Goal: Task Accomplishment & Management: Use online tool/utility

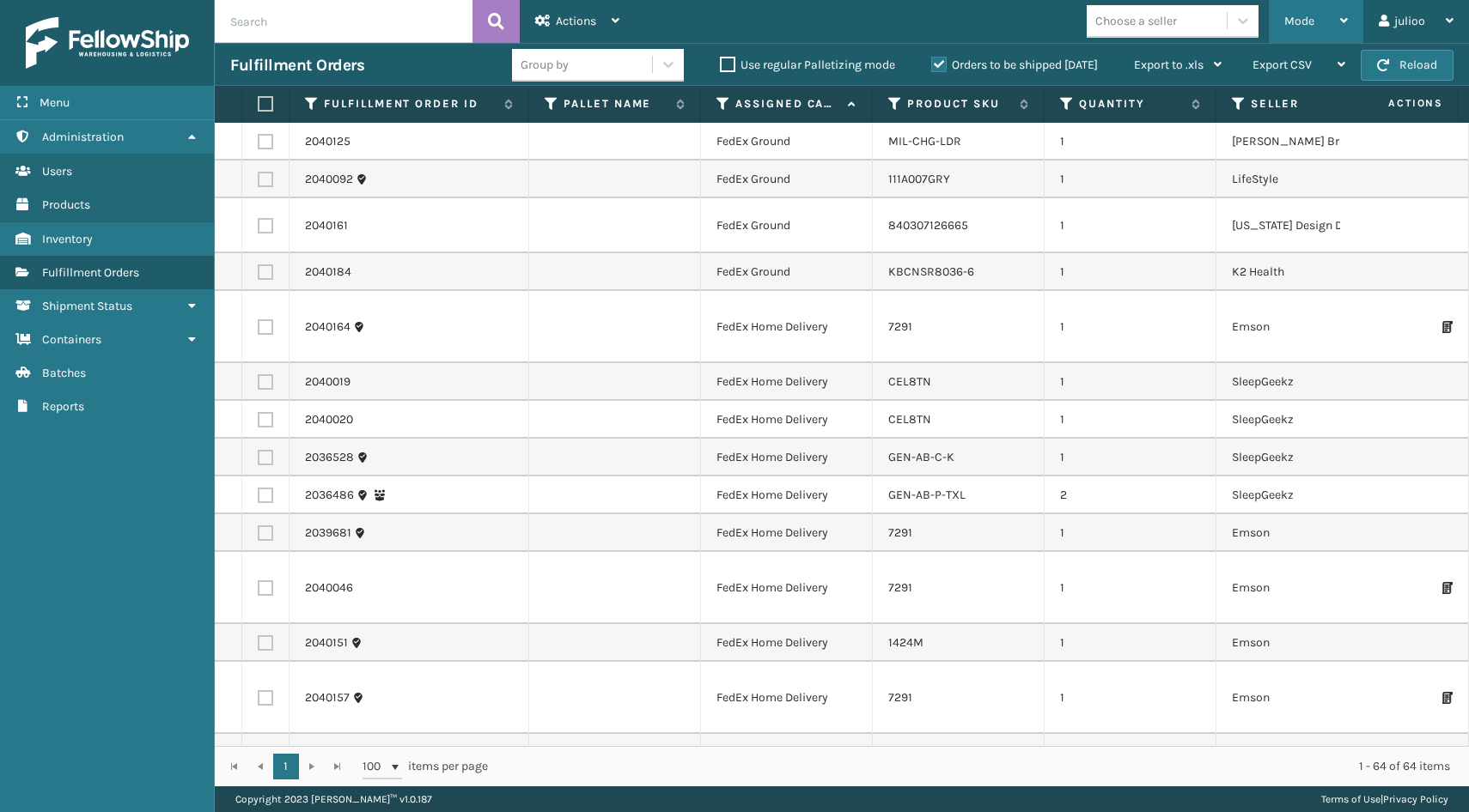
click at [1329, 10] on div "Mode" at bounding box center [1315, 21] width 64 height 42
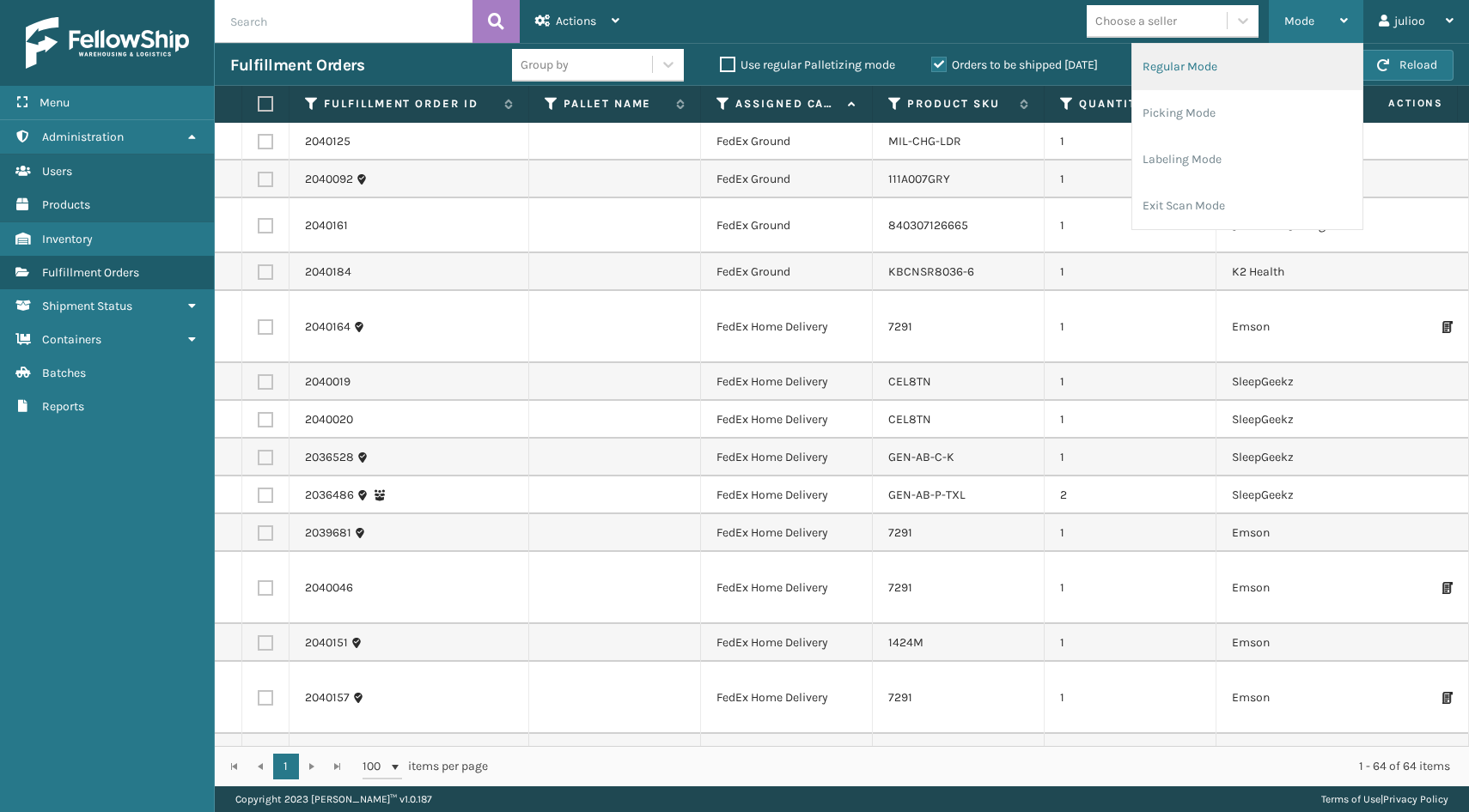
click at [1247, 70] on li "Regular Mode" at bounding box center [1247, 67] width 230 height 46
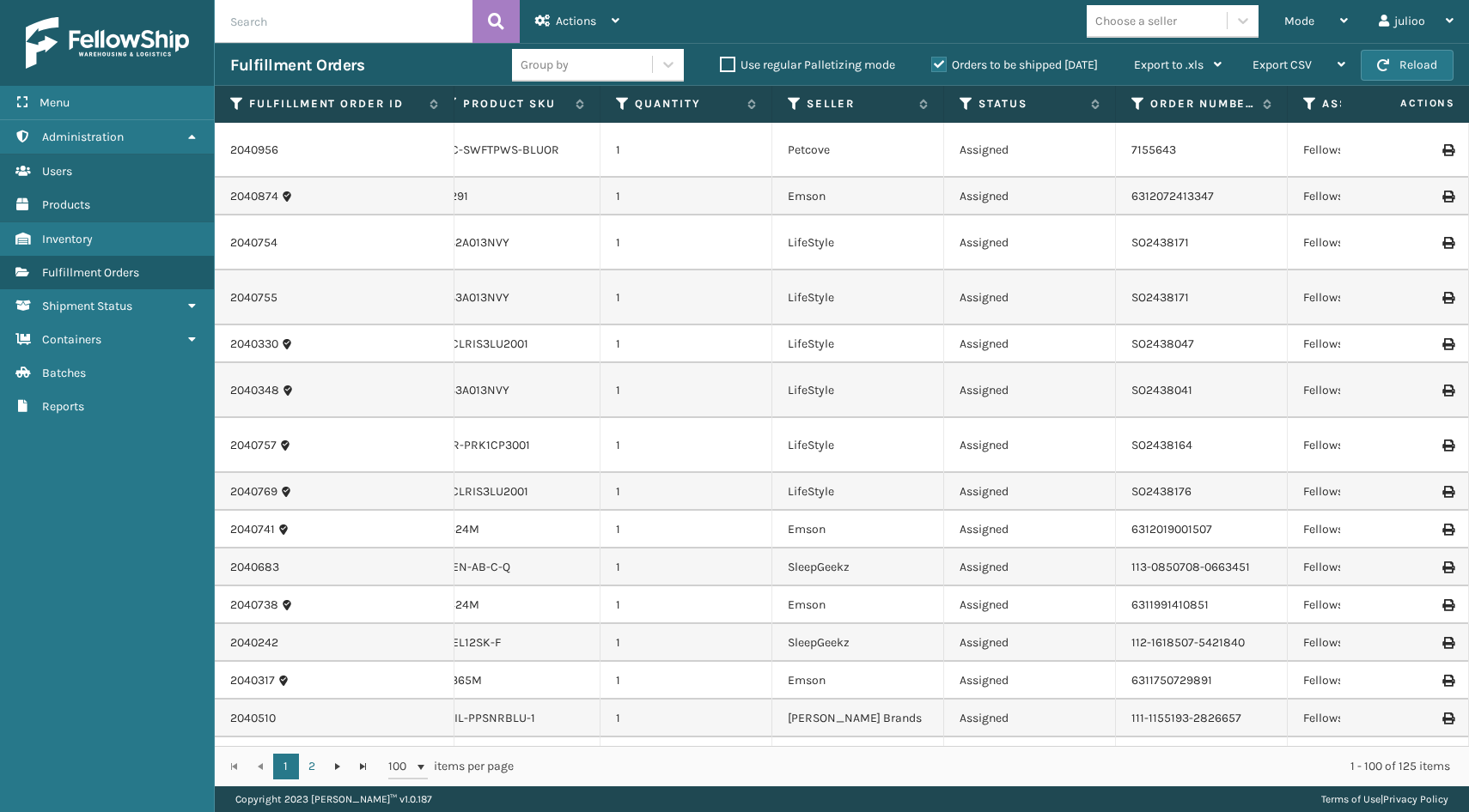
scroll to position [0, 428]
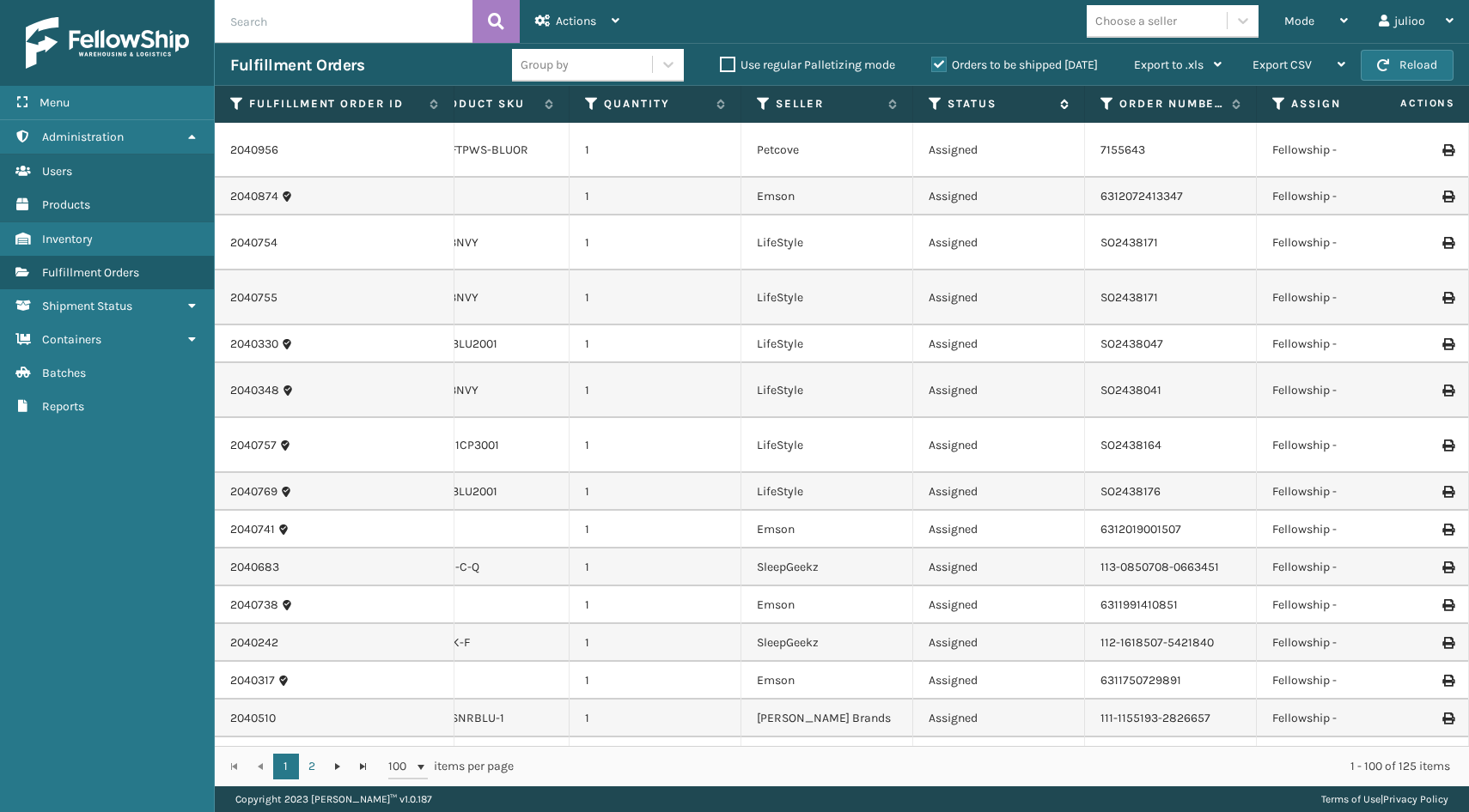
click at [931, 101] on icon at bounding box center [935, 104] width 14 height 15
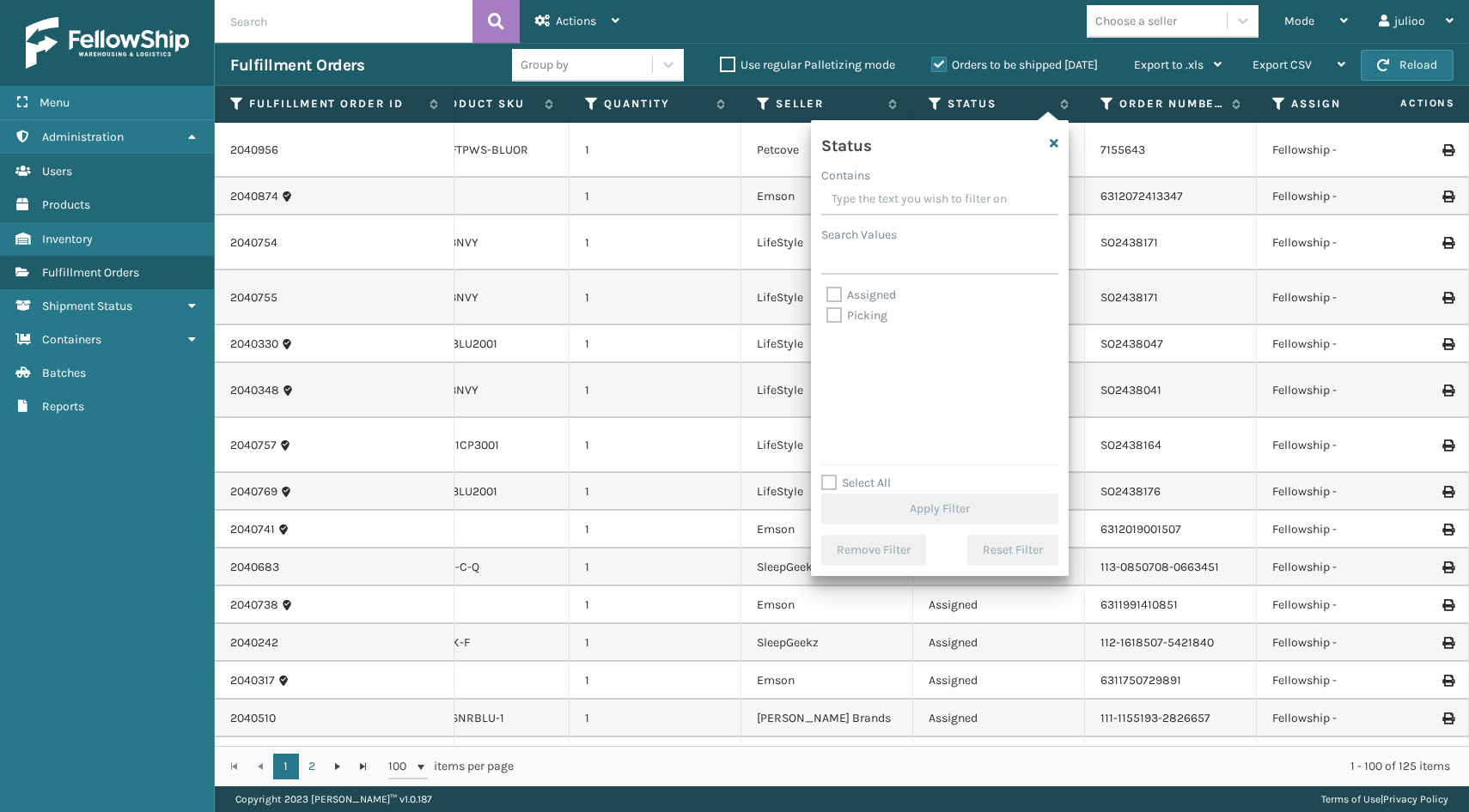
click at [833, 309] on label "Picking" at bounding box center [856, 315] width 61 height 14
click at [827, 309] on input "Picking" at bounding box center [826, 312] width 1 height 12
checkbox input "true"
click at [891, 507] on button "Apply Filter" at bounding box center [939, 509] width 237 height 31
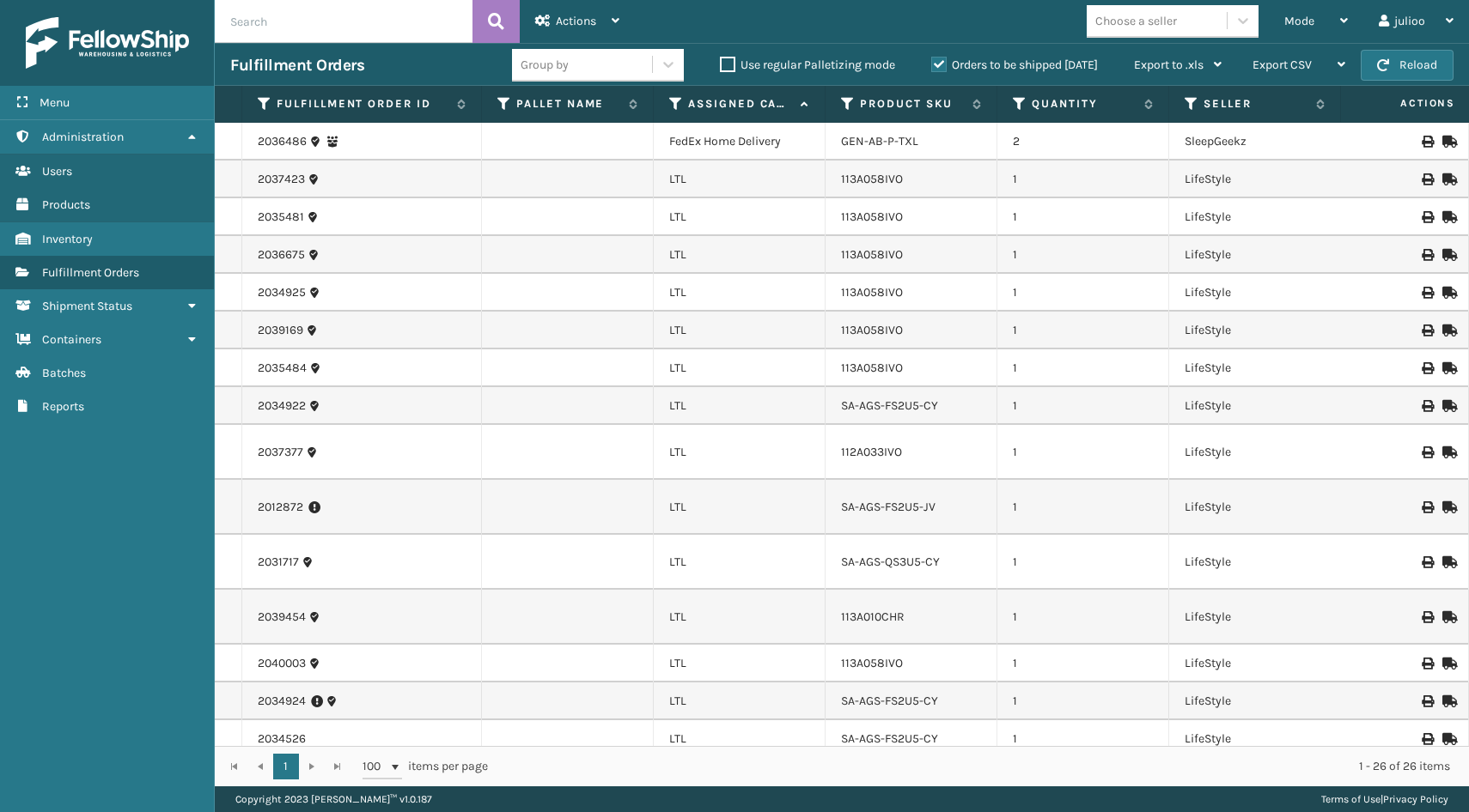
scroll to position [0, 0]
click at [671, 100] on icon at bounding box center [676, 104] width 14 height 15
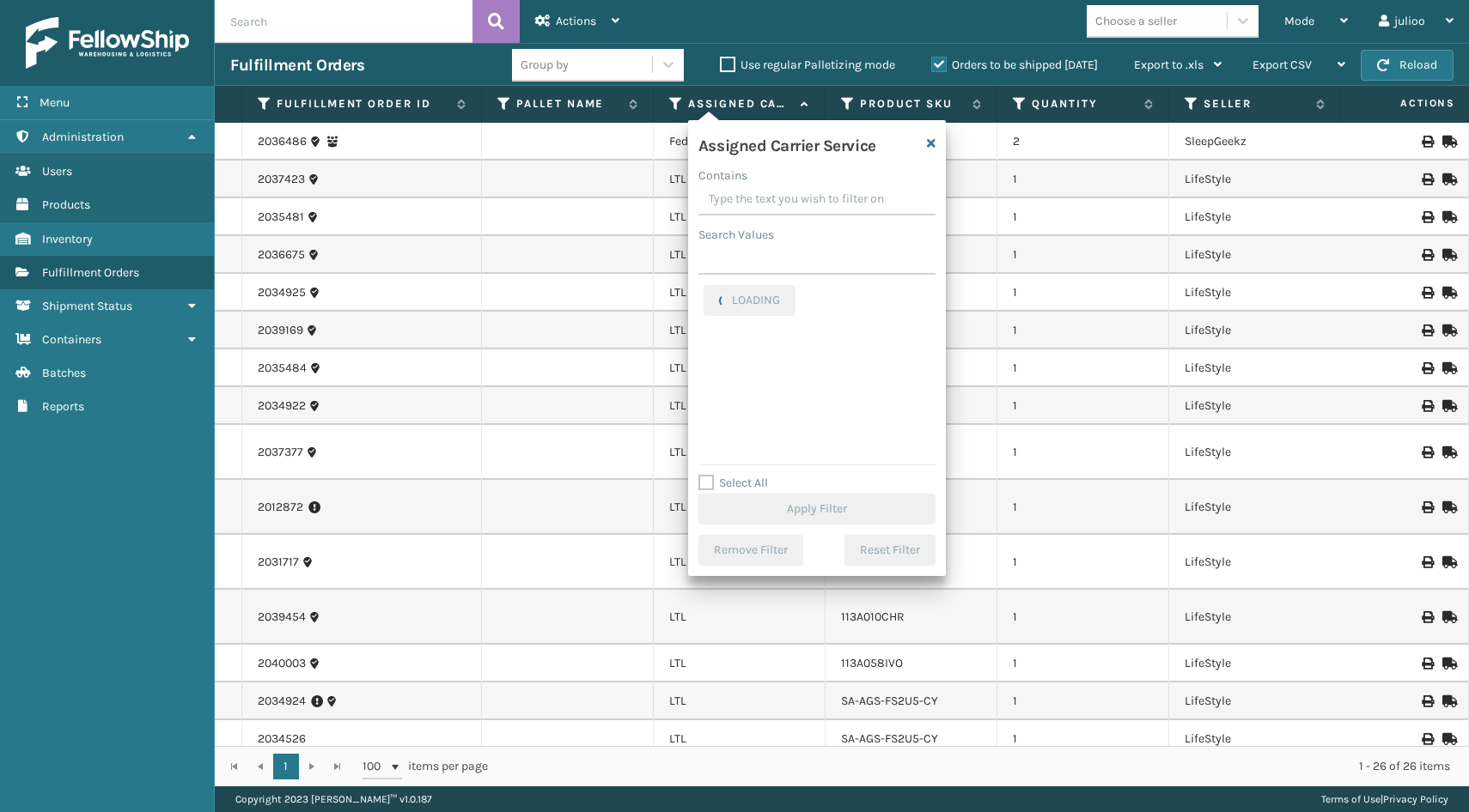
click at [706, 478] on label "Select All" at bounding box center [733, 483] width 70 height 14
click at [706, 475] on input "Select All" at bounding box center [827, 474] width 258 height 2
click at [710, 481] on label "Select All" at bounding box center [733, 483] width 70 height 14
click at [710, 475] on input "Select All" at bounding box center [827, 474] width 258 height 2
checkbox input "true"
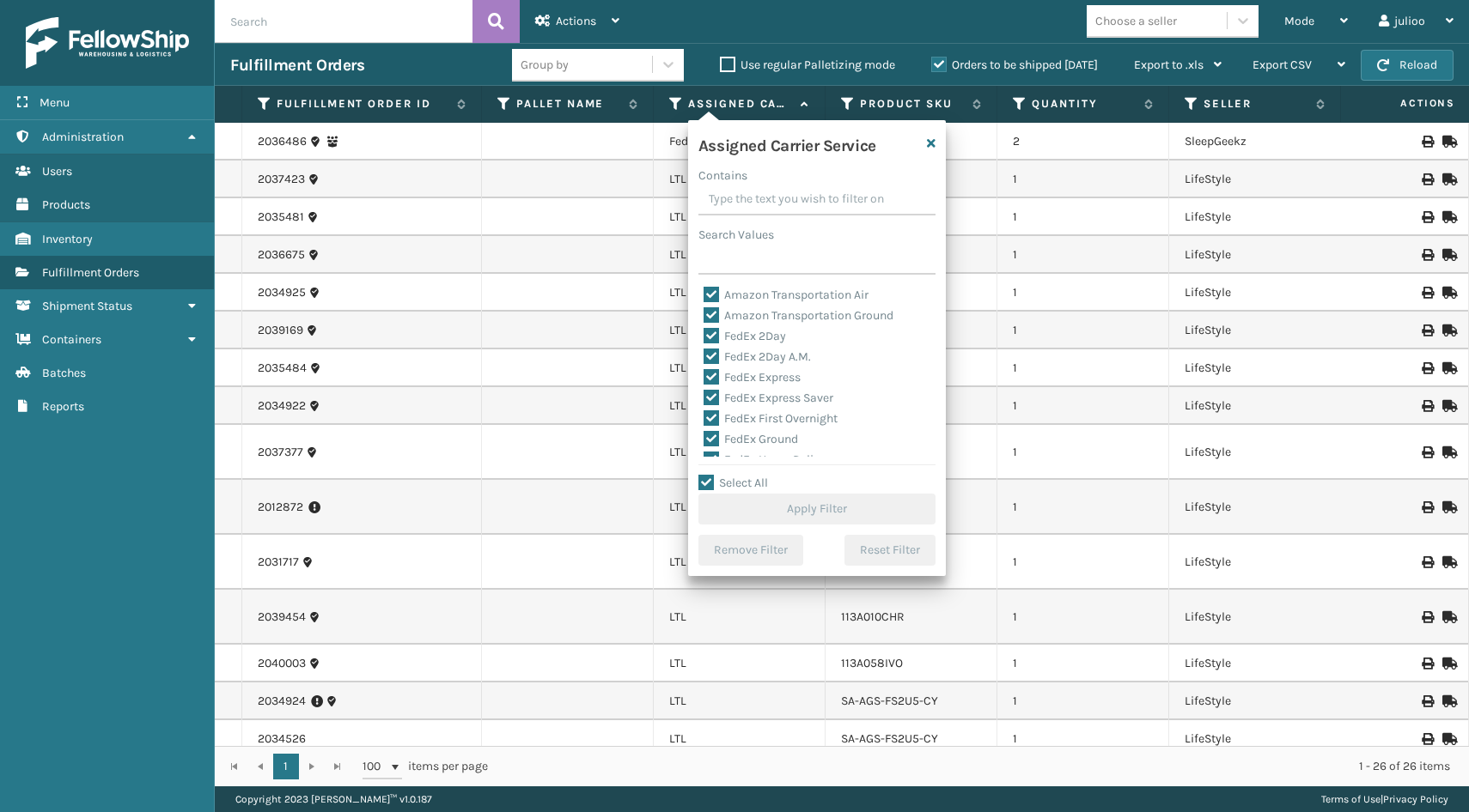
checkbox input "true"
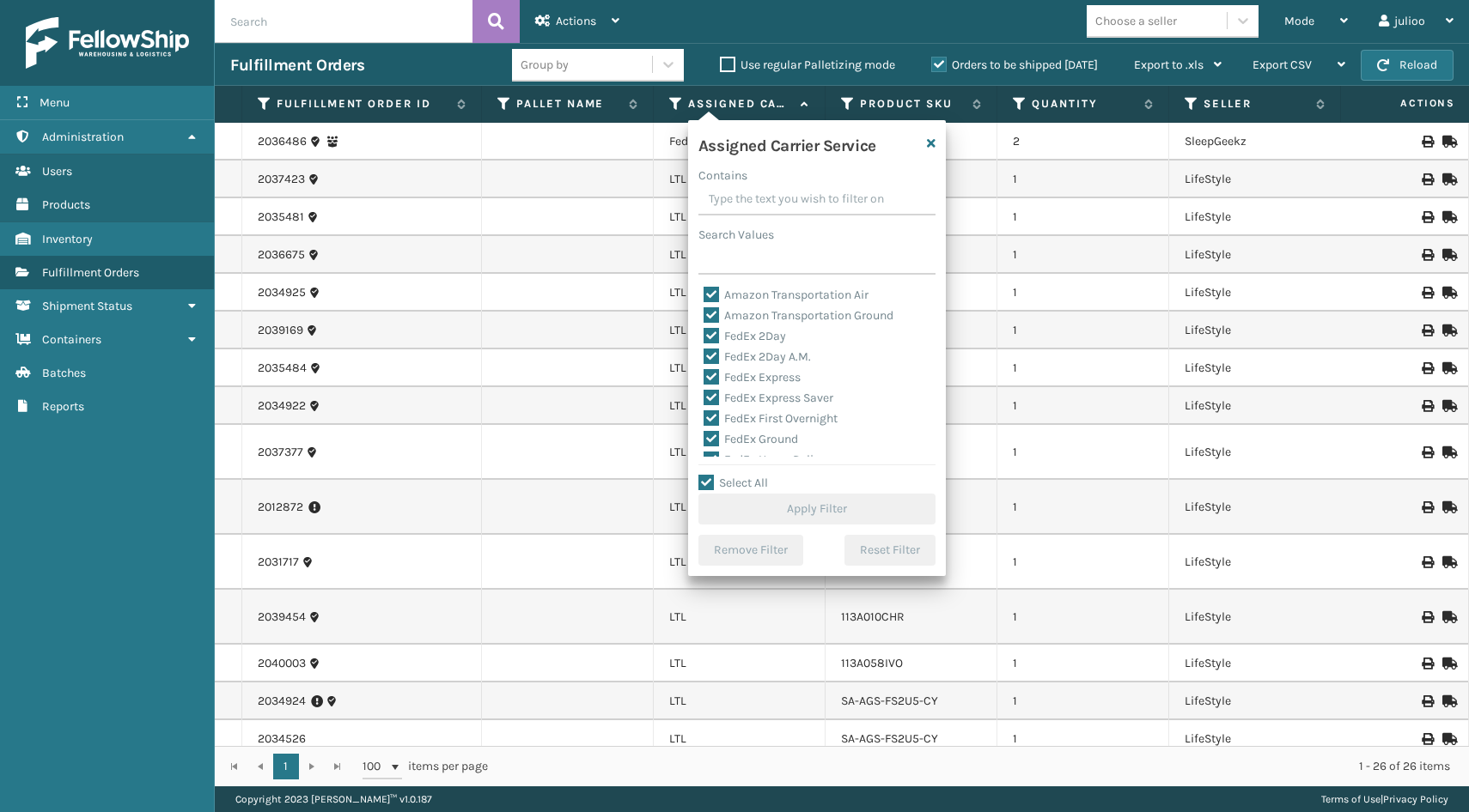
checkbox input "true"
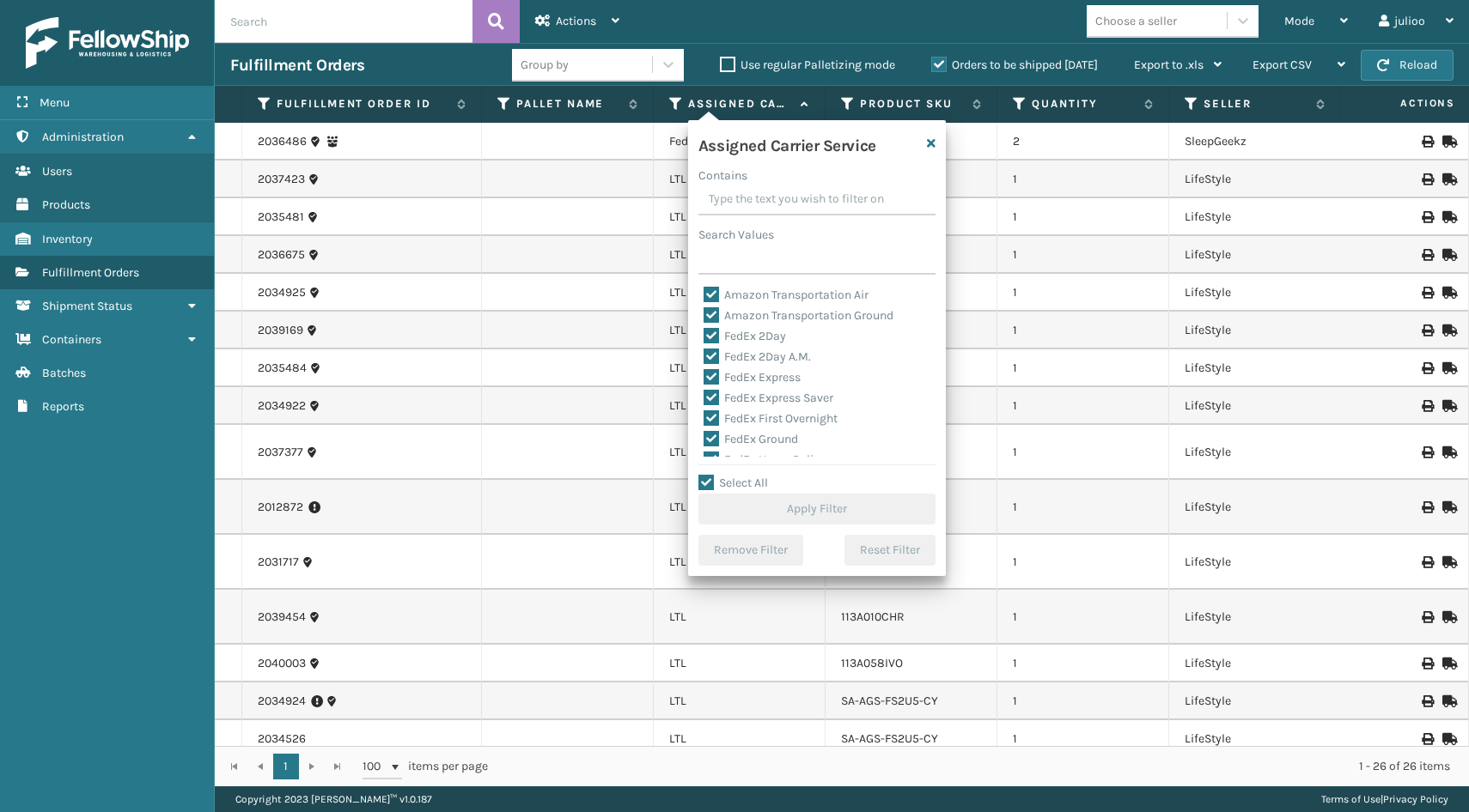
checkbox input "true"
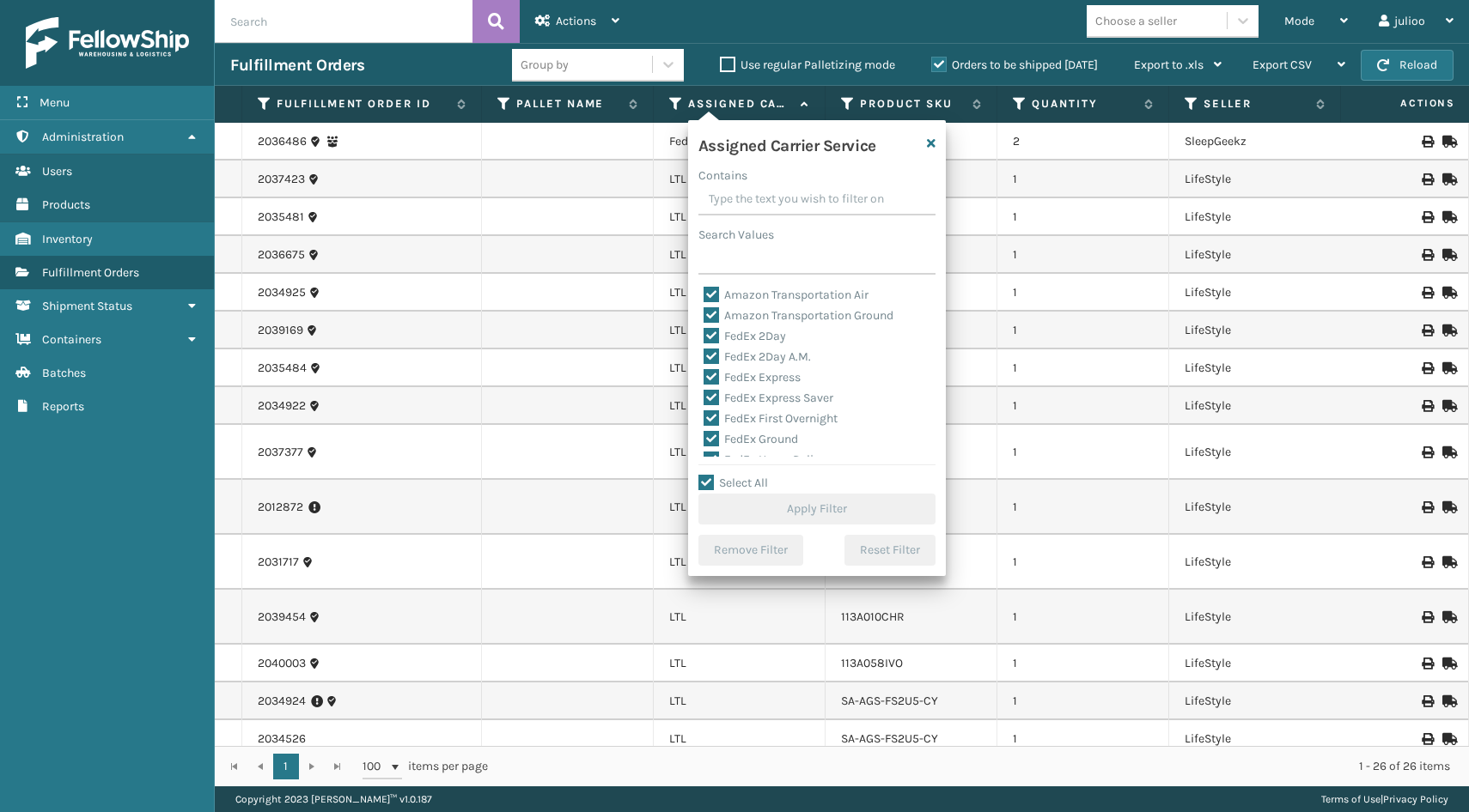
checkbox input "true"
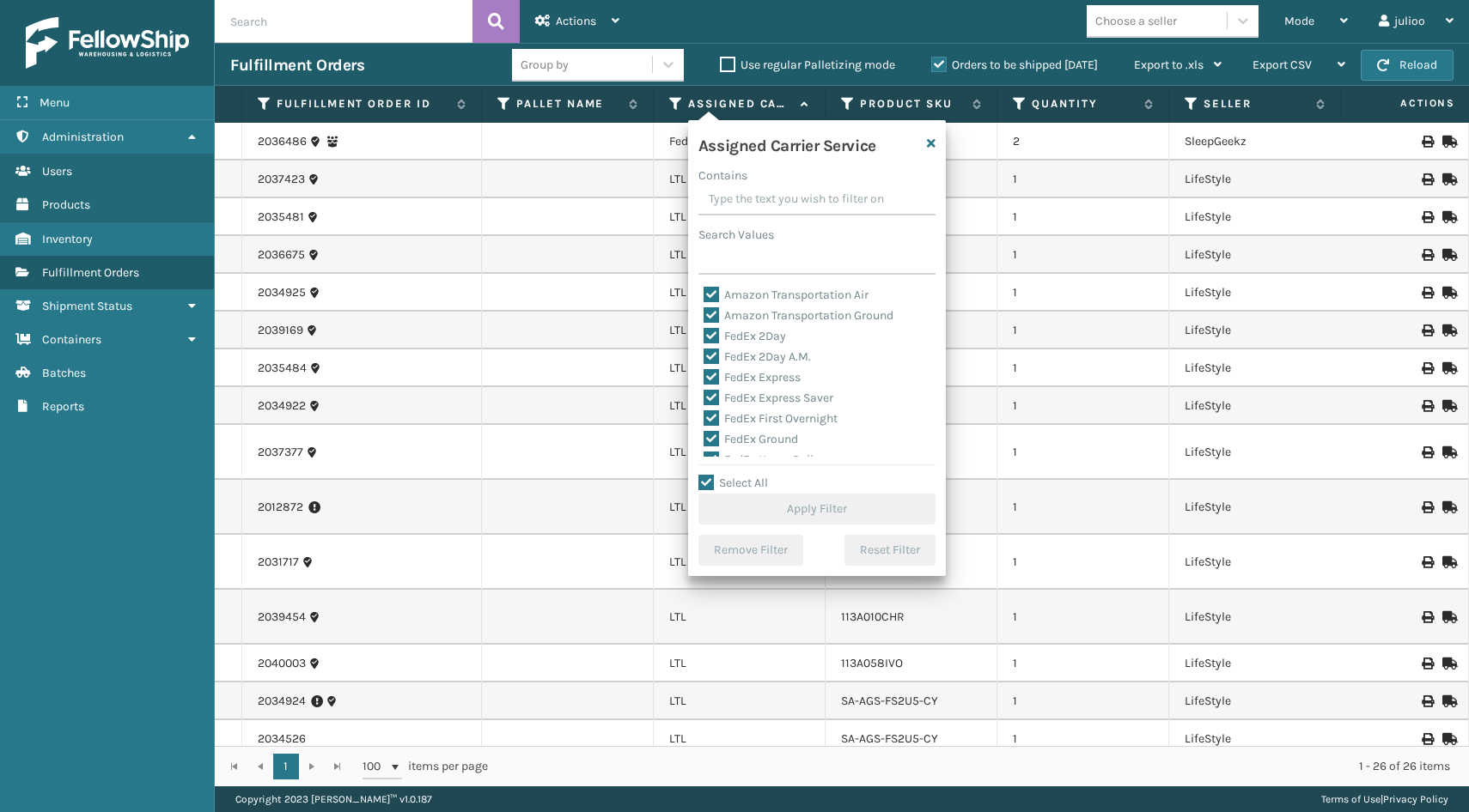
checkbox input "true"
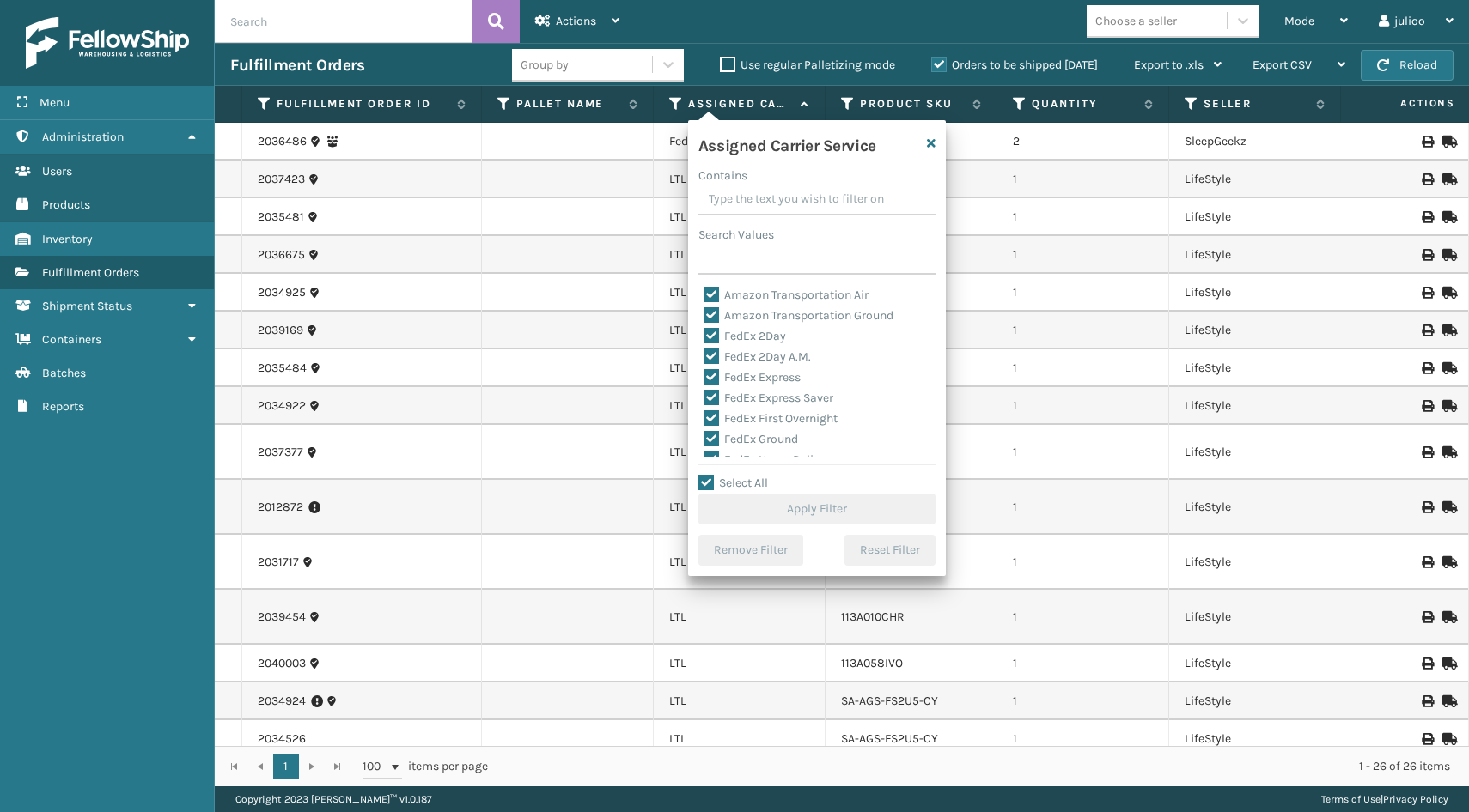
checkbox input "true"
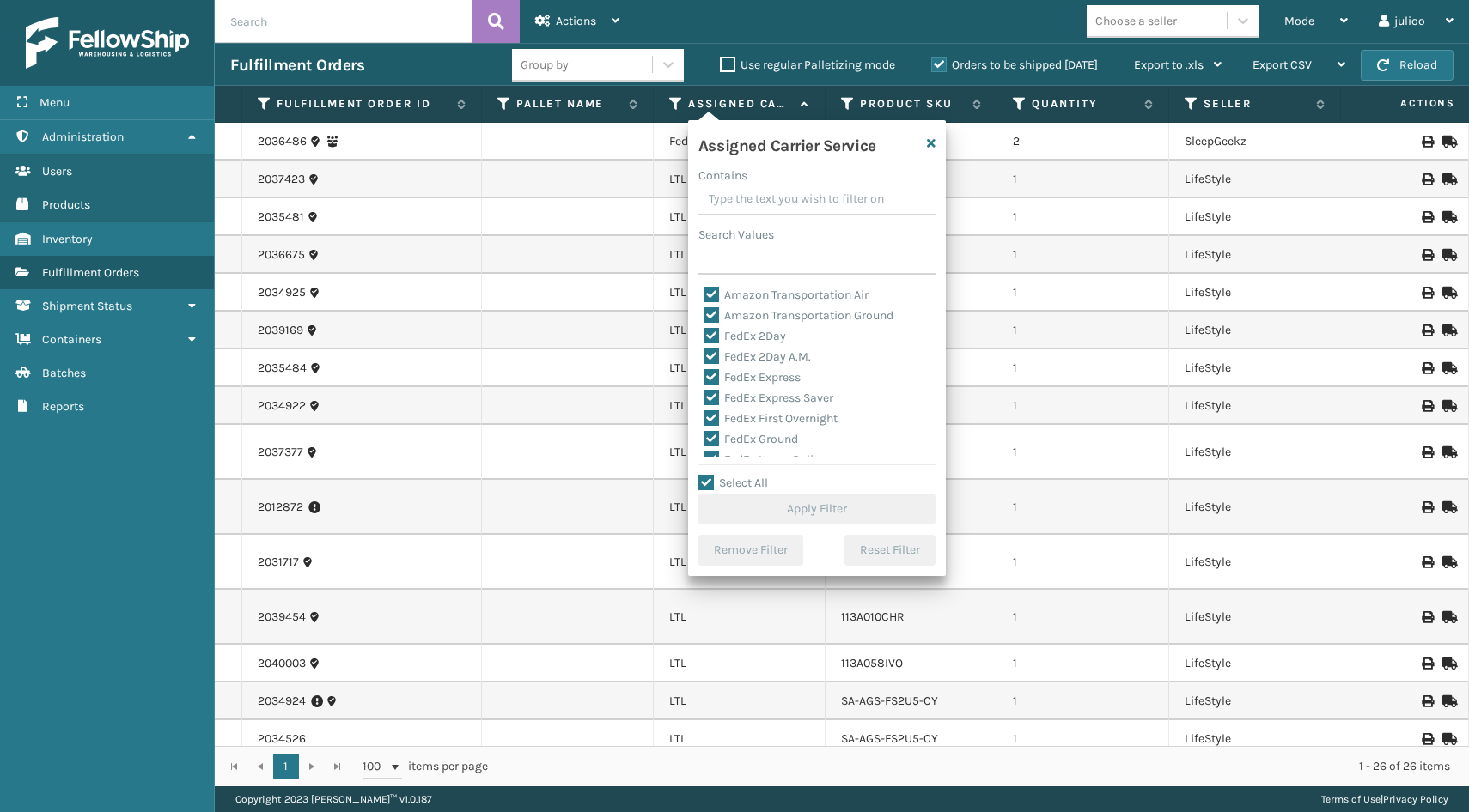
checkbox input "true"
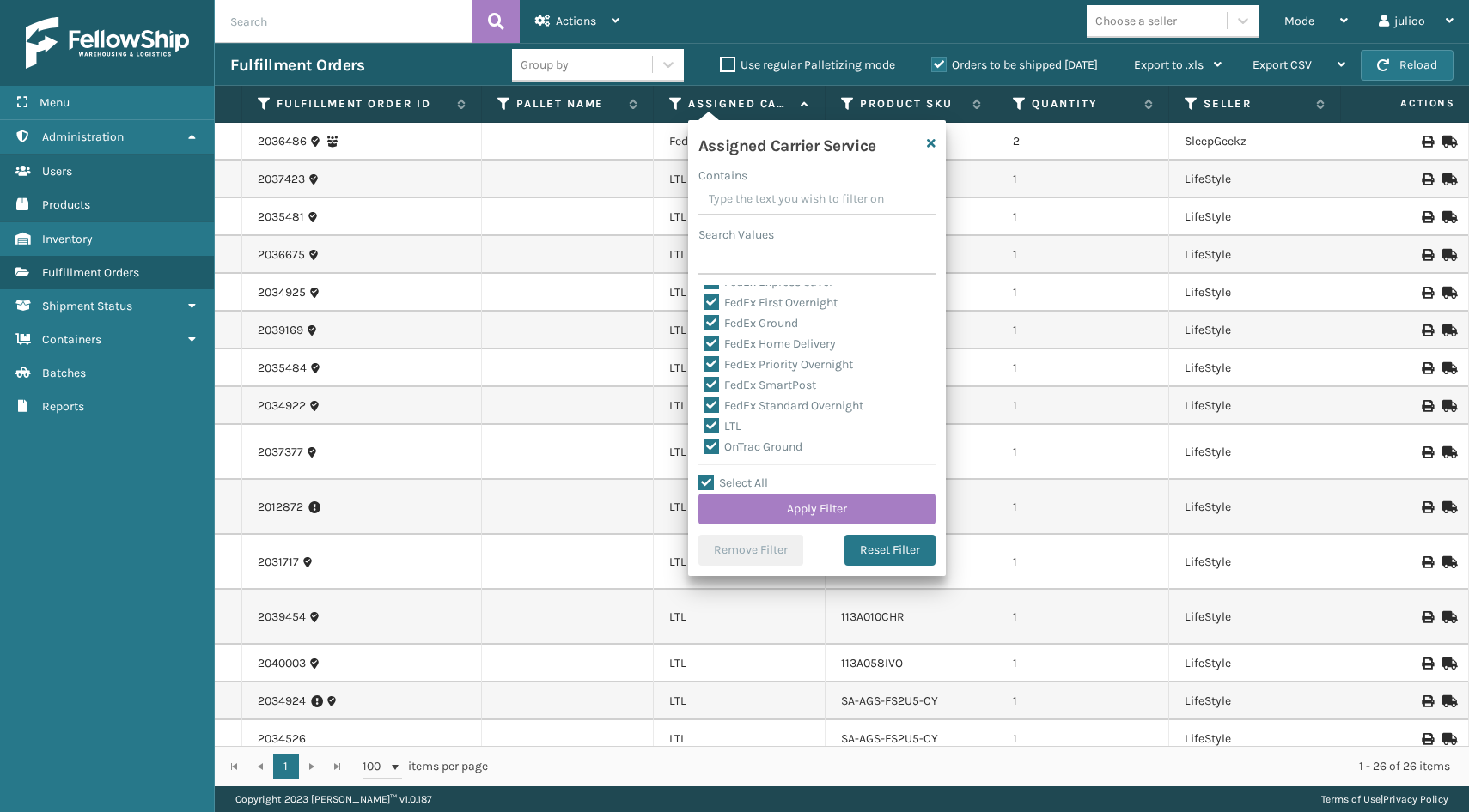
scroll to position [130, 0]
click at [716, 408] on label "LTL" at bounding box center [721, 411] width 38 height 14
click at [704, 408] on input "LTL" at bounding box center [703, 407] width 1 height 12
checkbox input "false"
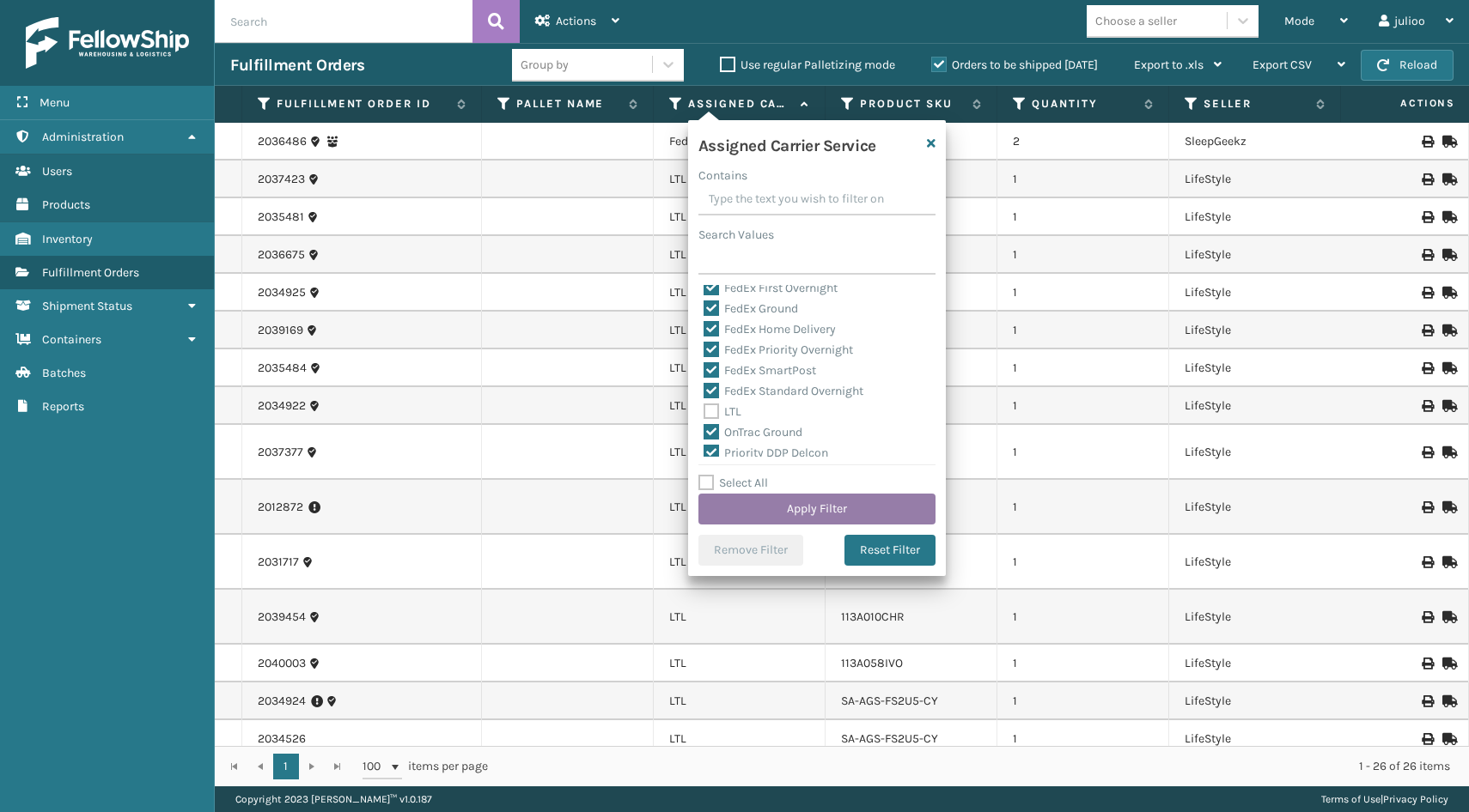
click at [747, 510] on button "Apply Filter" at bounding box center [816, 509] width 237 height 31
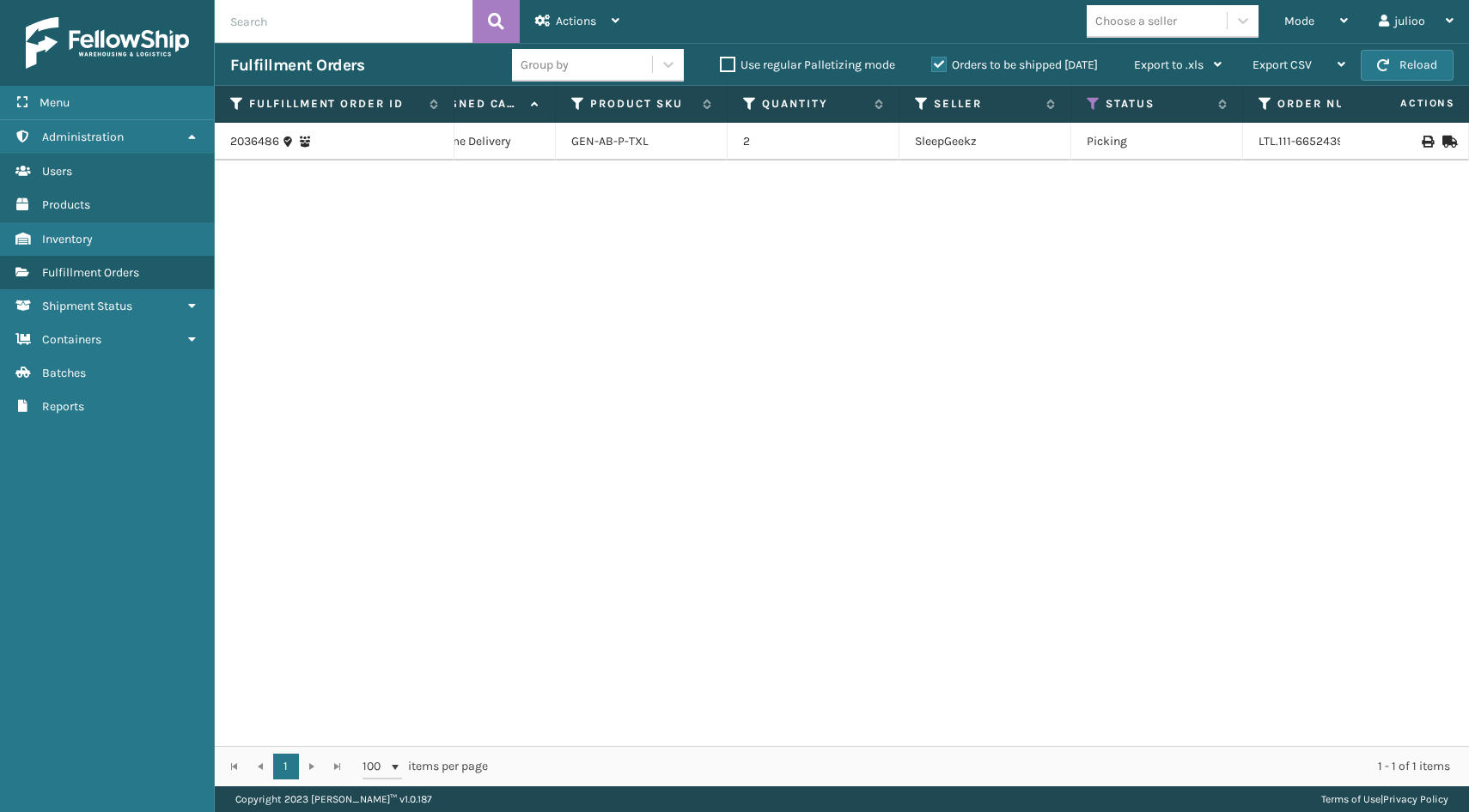
scroll to position [0, 353]
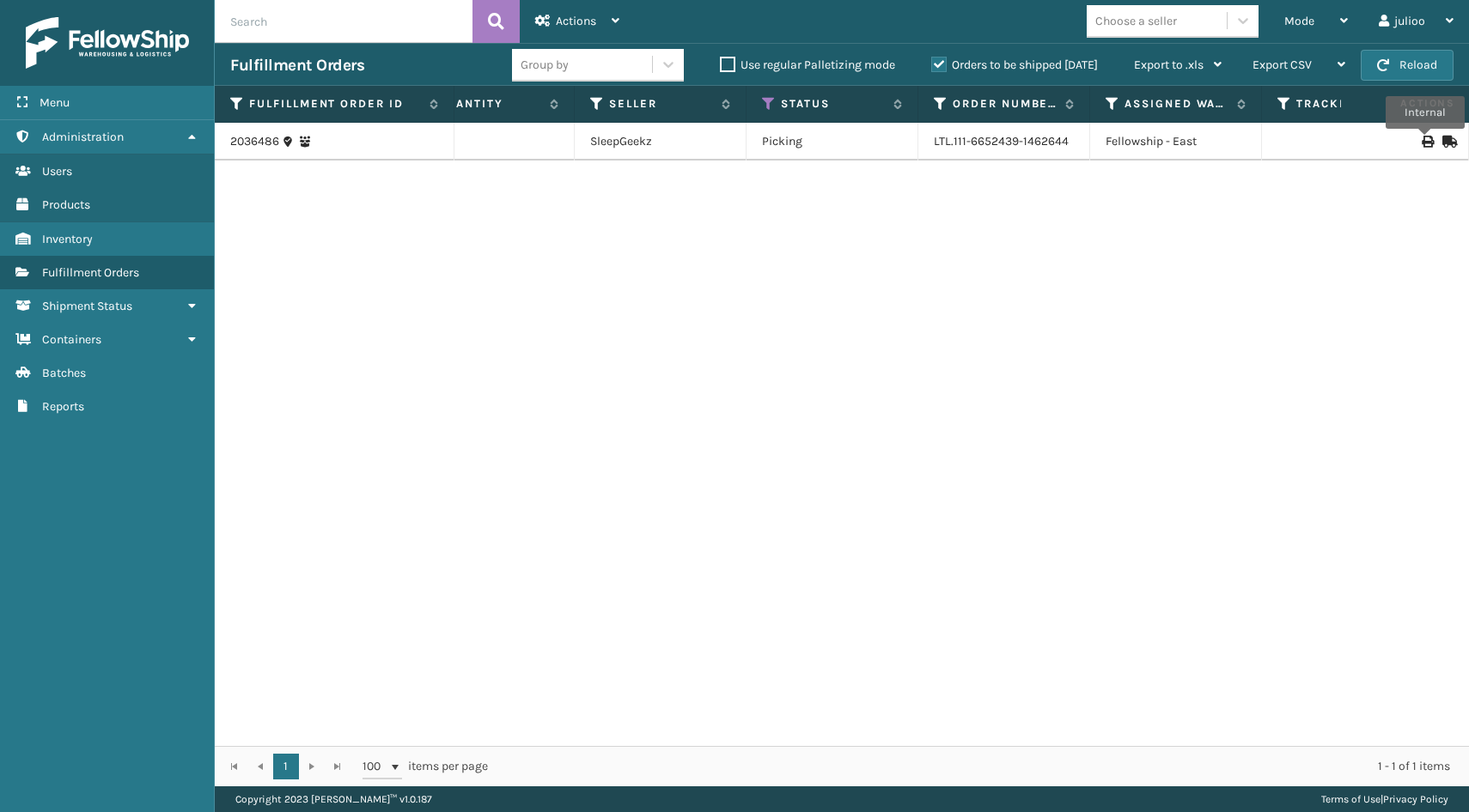
click at [1424, 141] on icon at bounding box center [1427, 142] width 11 height 12
